Goal: Book appointment/travel/reservation

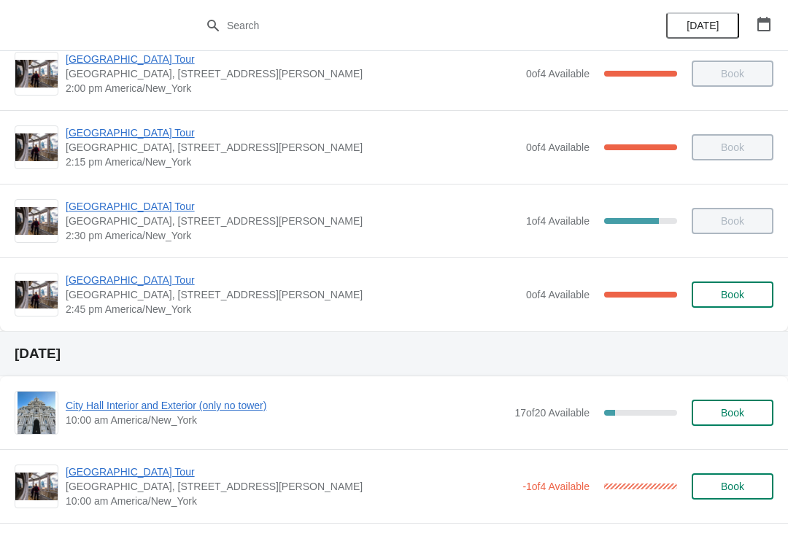
scroll to position [1205, 0]
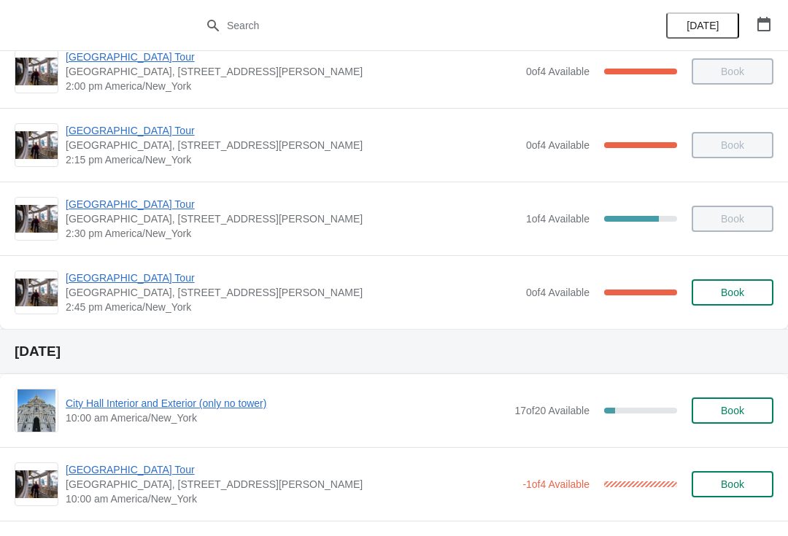
click at [98, 271] on span "[GEOGRAPHIC_DATA] Tour" at bounding box center [292, 278] width 453 height 15
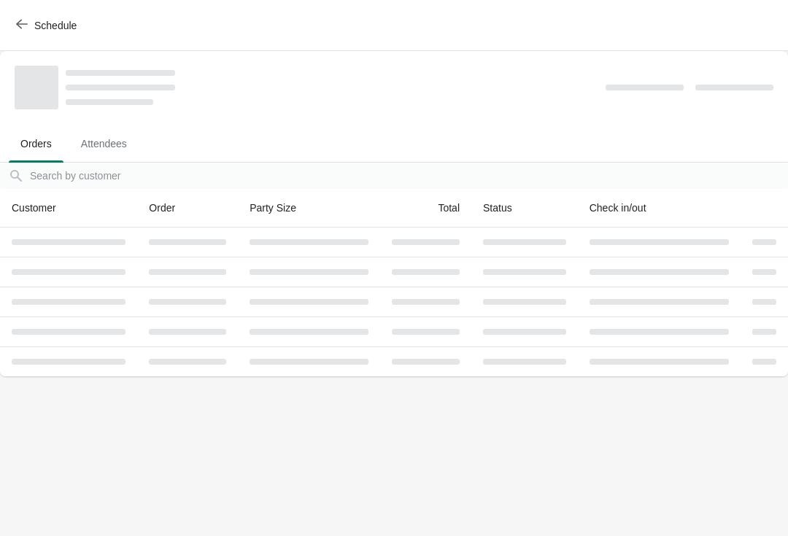
scroll to position [0, 0]
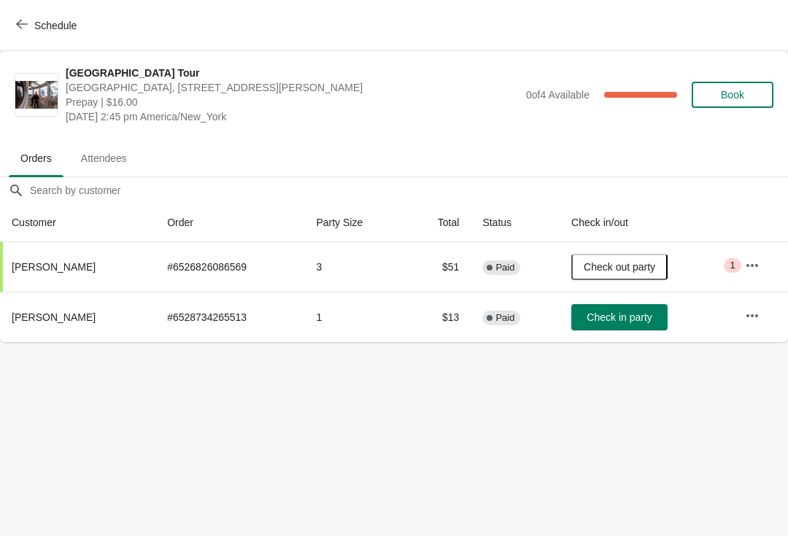
click at [32, 23] on span "Schedule" at bounding box center [48, 25] width 58 height 14
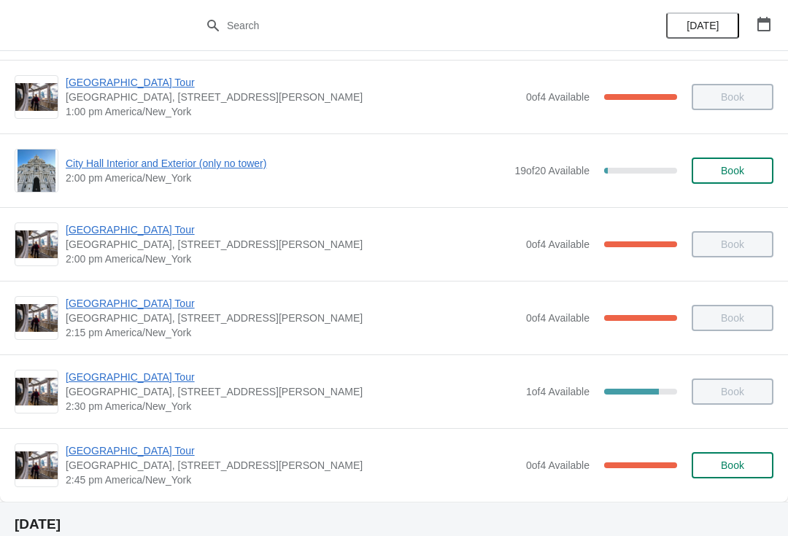
scroll to position [1075, 0]
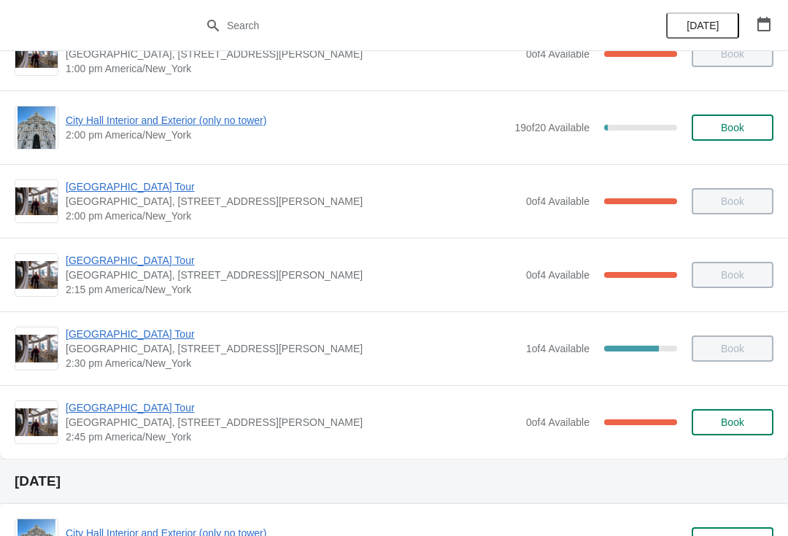
click at [101, 125] on span "City Hall Interior and Exterior (only no tower)" at bounding box center [286, 120] width 441 height 15
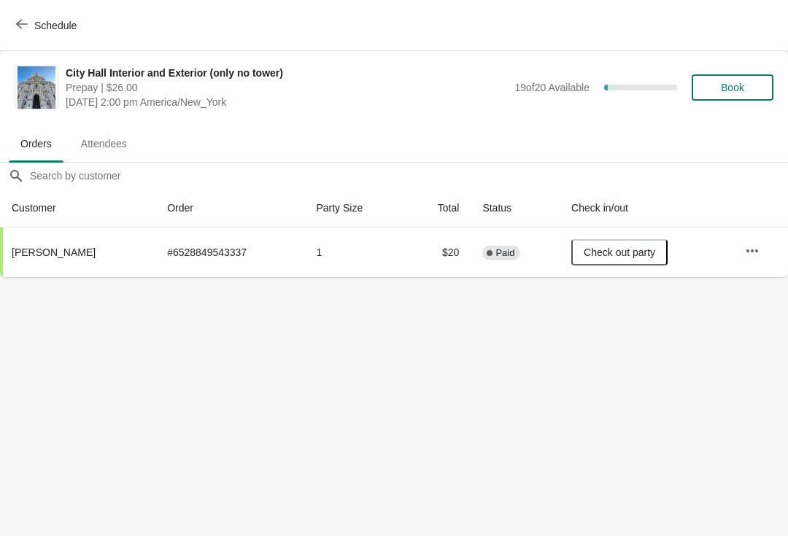
click at [750, 246] on icon "button" at bounding box center [752, 251] width 15 height 15
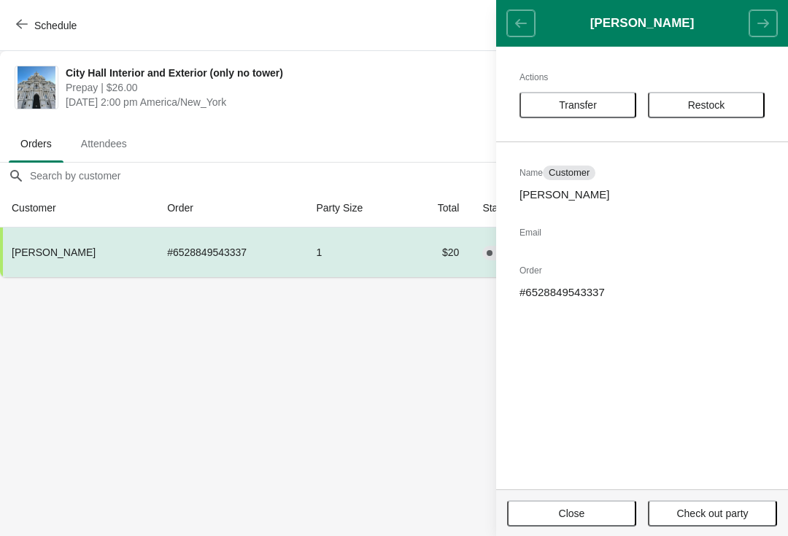
click at [395, 377] on body "Schedule City Hall Interior and Exterior (only no tower) Prepay | $26.00 [DATE]…" at bounding box center [394, 268] width 788 height 536
click at [19, 31] on span "button" at bounding box center [22, 25] width 12 height 14
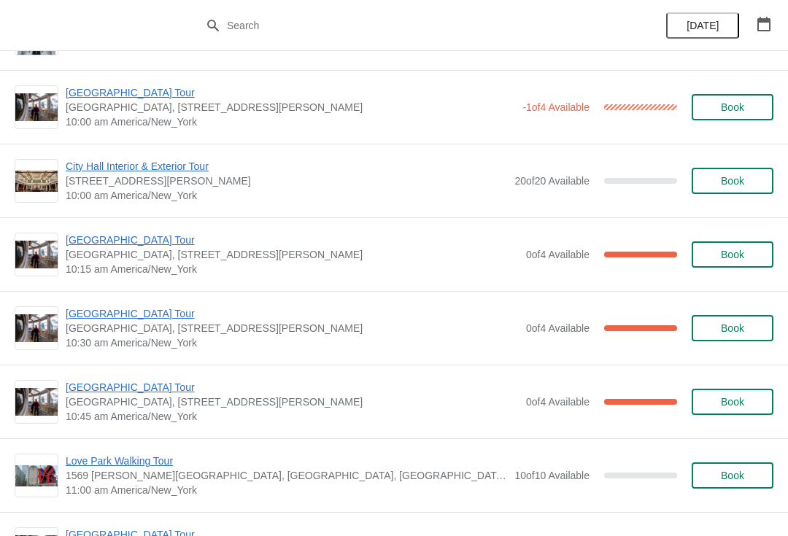
scroll to position [1595, 0]
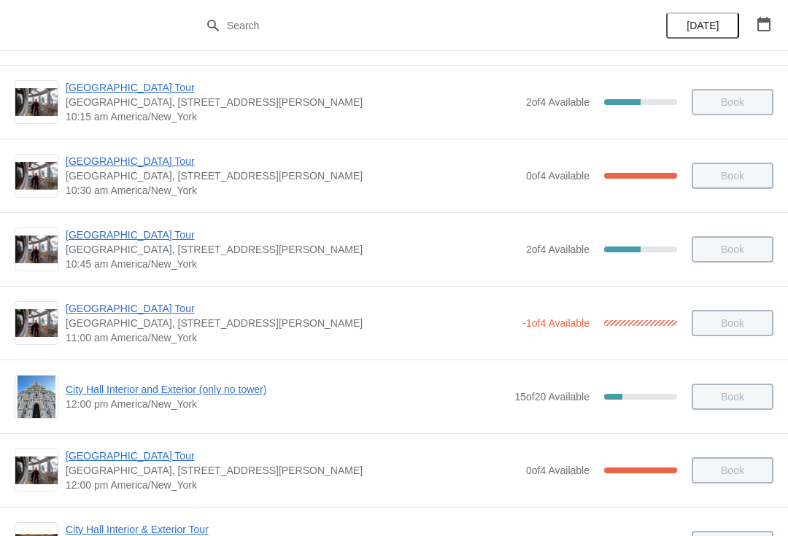
scroll to position [291, 0]
